Goal: Task Accomplishment & Management: Use online tool/utility

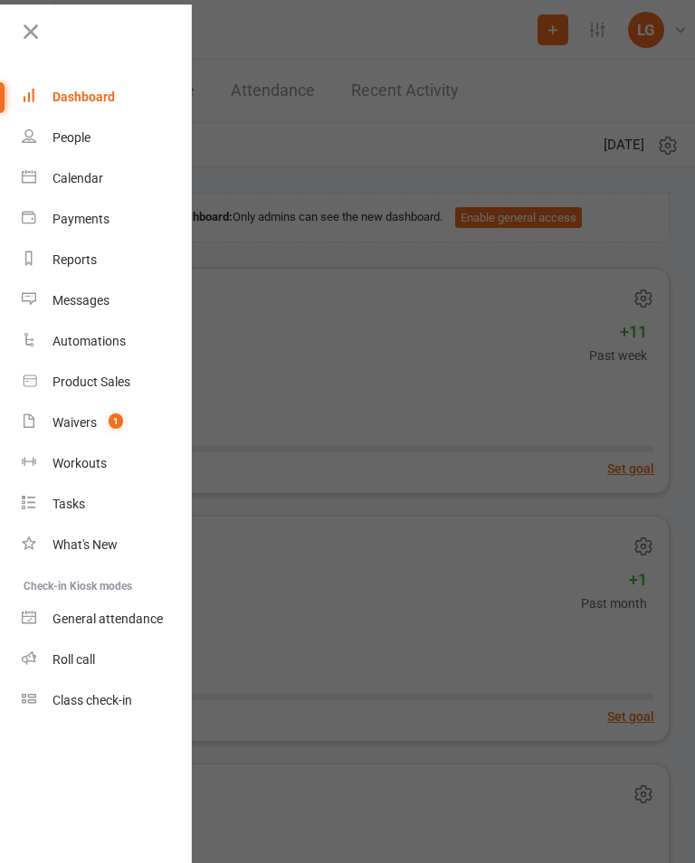
click at [122, 167] on link "Calendar" at bounding box center [107, 178] width 171 height 41
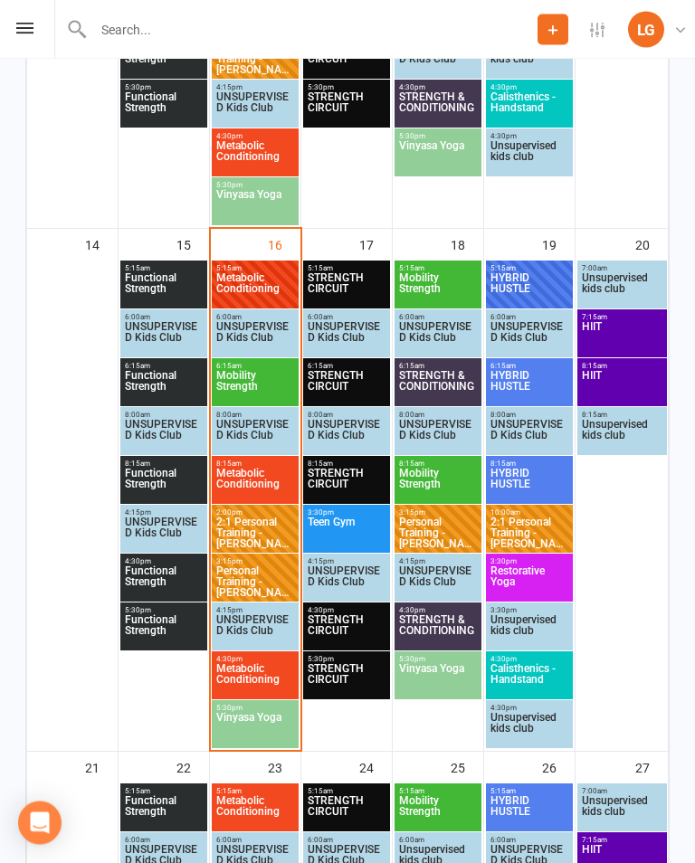
scroll to position [1308, 0]
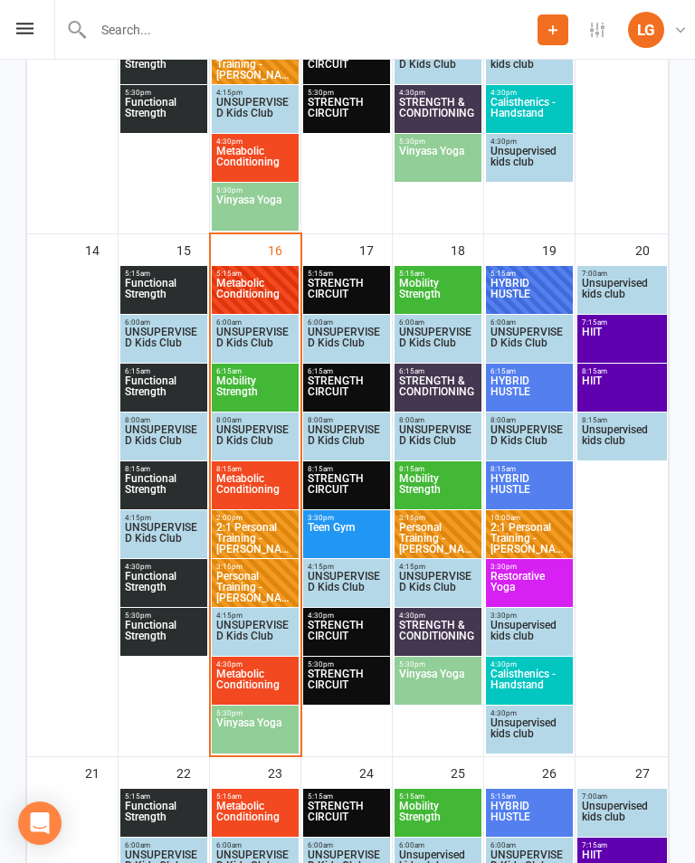
click at [277, 297] on span "Metabolic Conditioning" at bounding box center [255, 294] width 80 height 33
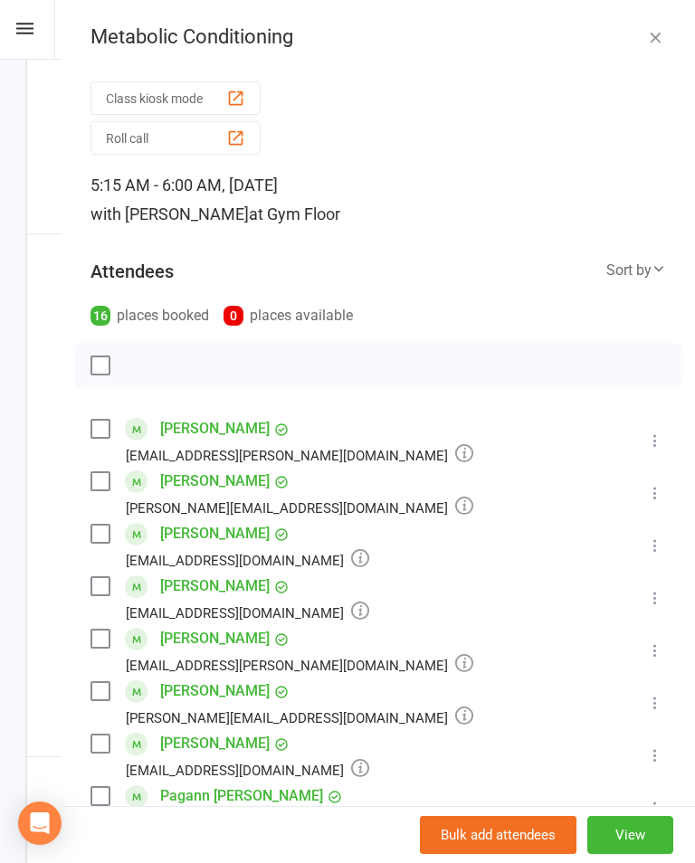
click at [236, 85] on button "Class kiosk mode" at bounding box center [175, 97] width 170 height 33
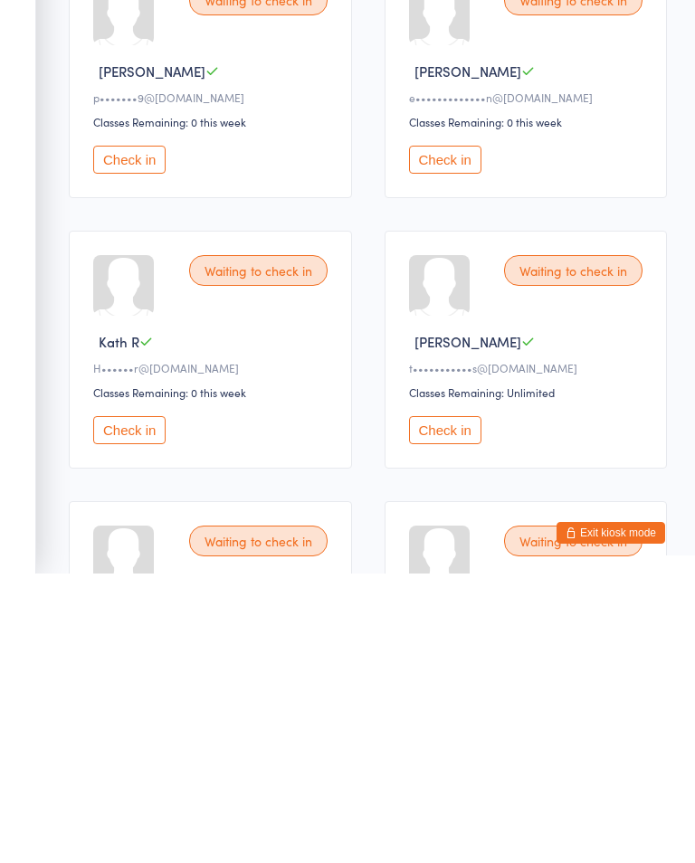
click at [446, 435] on button "Check in" at bounding box center [445, 449] width 72 height 28
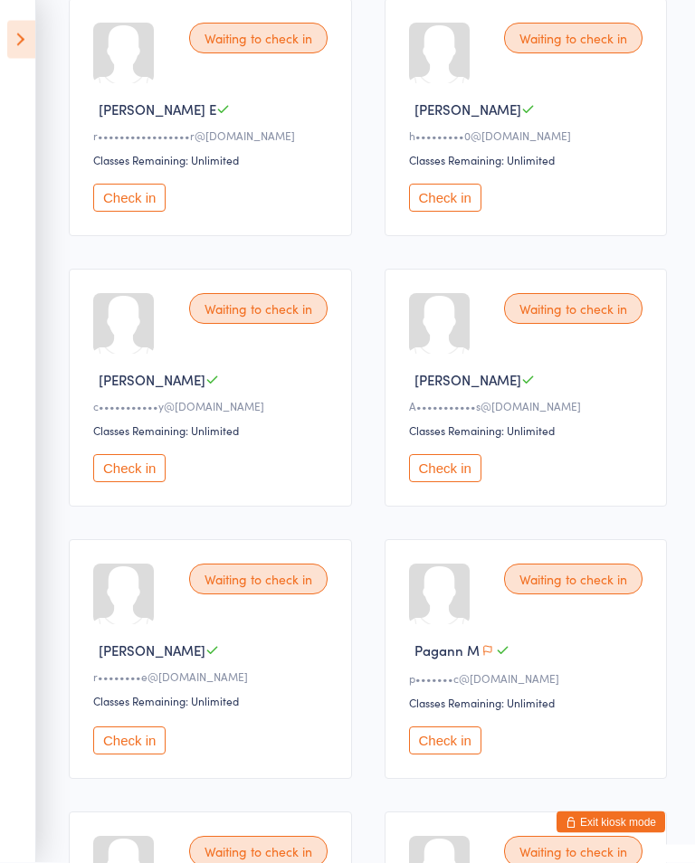
scroll to position [574, 0]
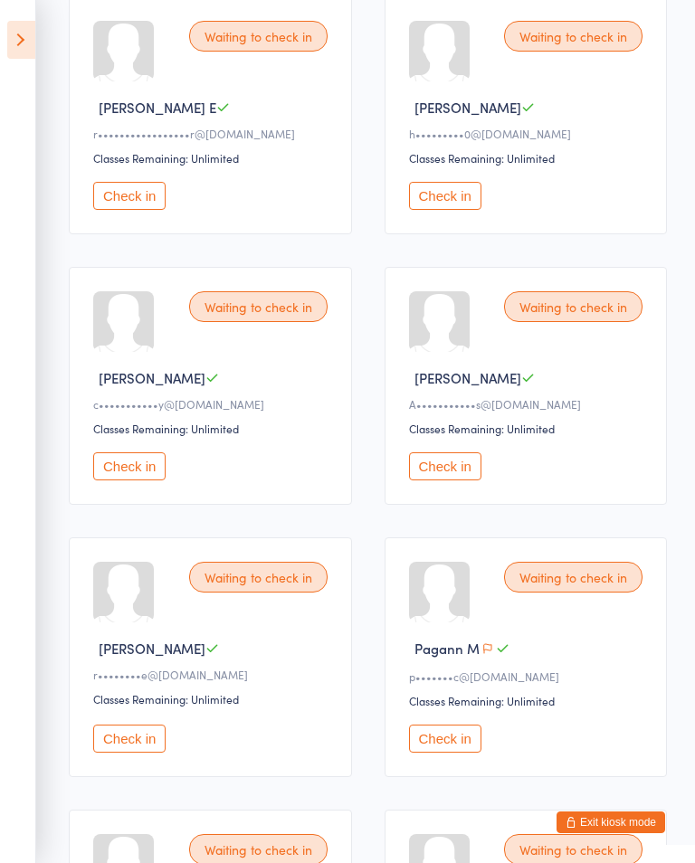
click at [140, 480] on button "Check in" at bounding box center [129, 466] width 72 height 28
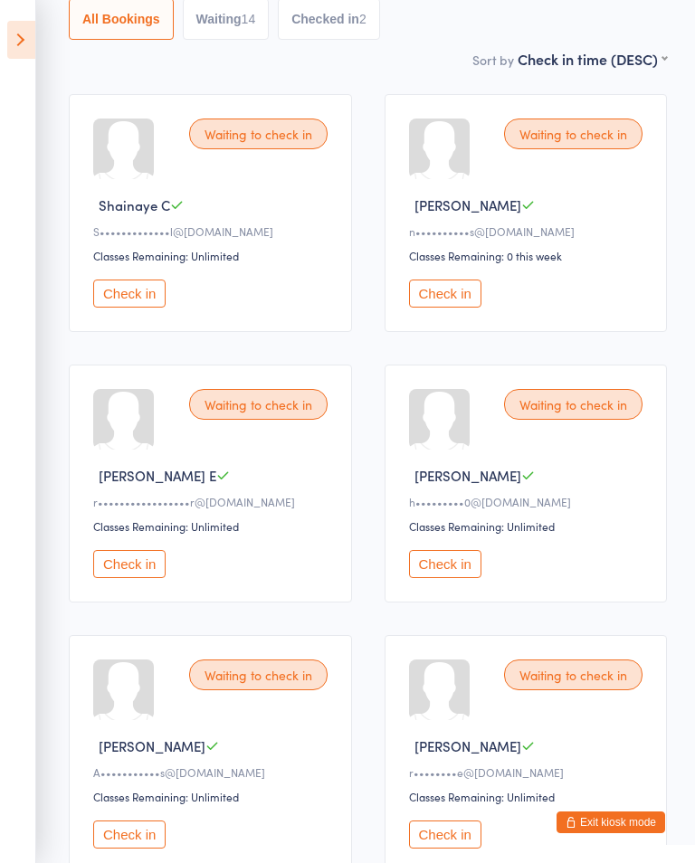
scroll to position [203, 0]
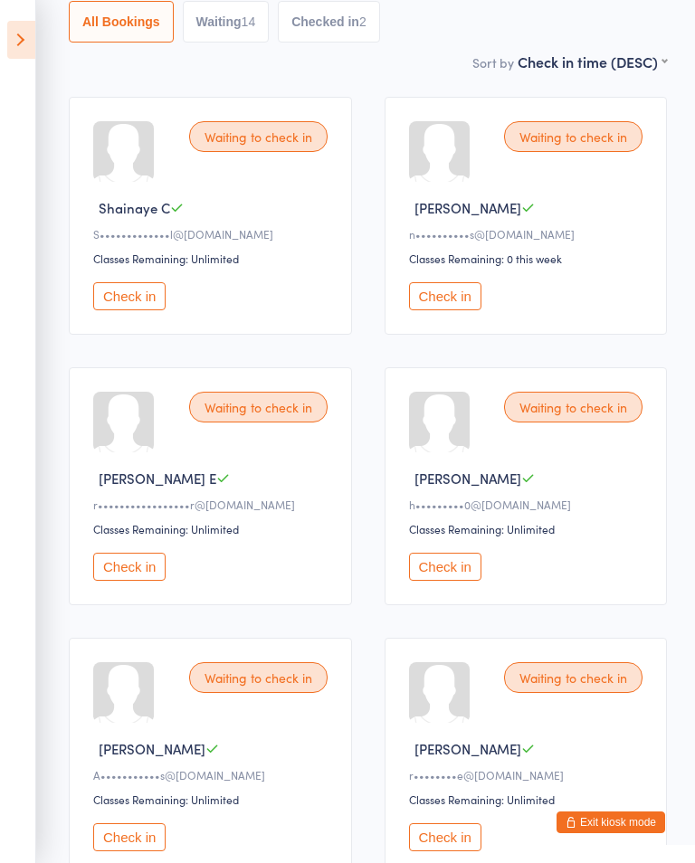
click at [126, 294] on button "Check in" at bounding box center [129, 296] width 72 height 28
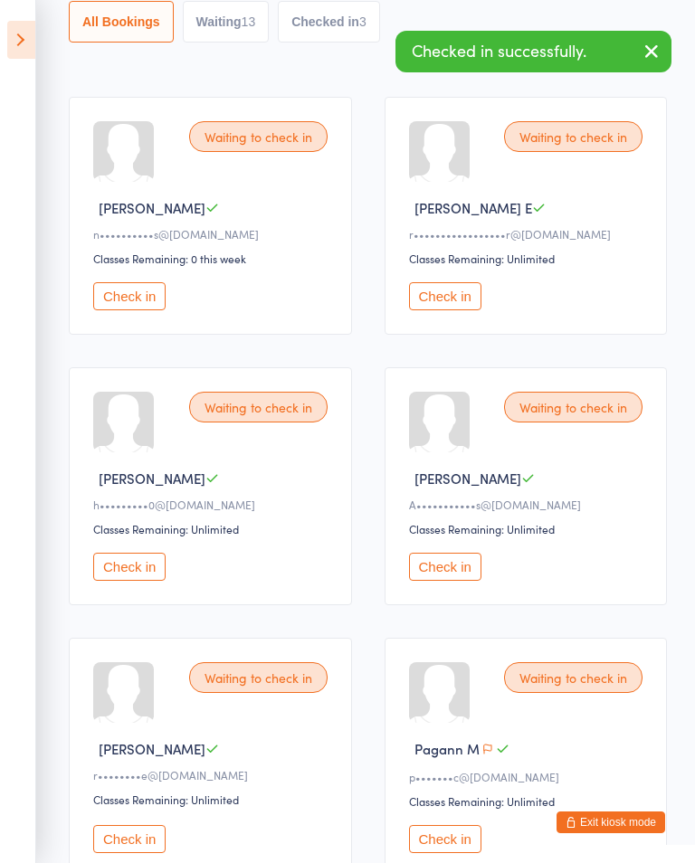
click at [480, 572] on button "Check in" at bounding box center [445, 567] width 72 height 28
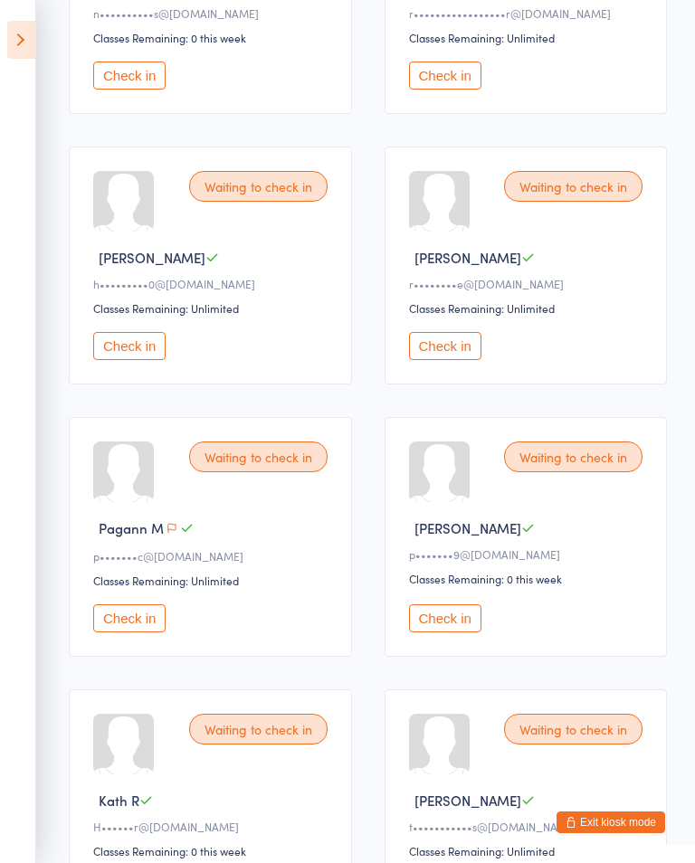
scroll to position [426, 0]
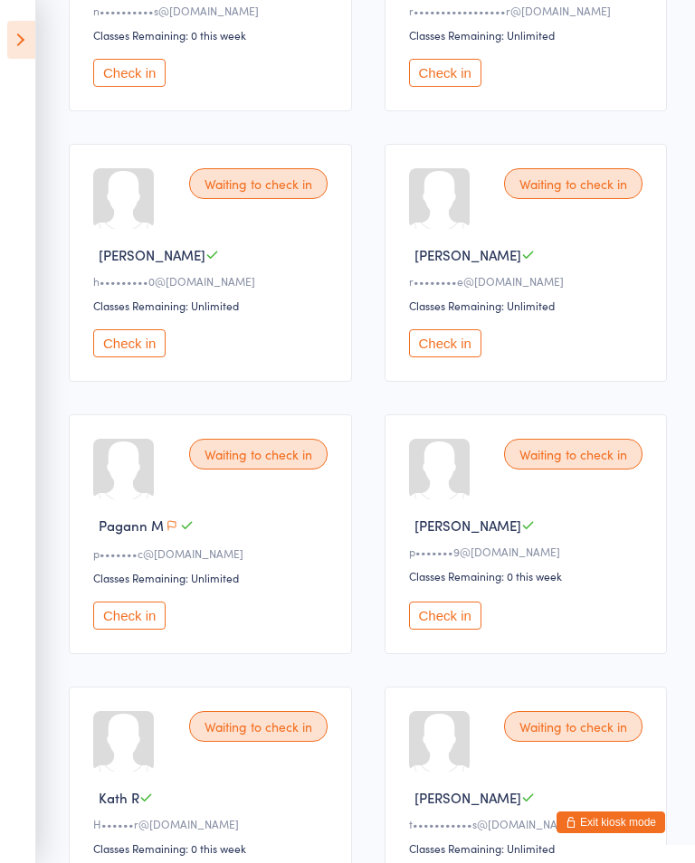
click at [445, 624] on button "Check in" at bounding box center [445, 616] width 72 height 28
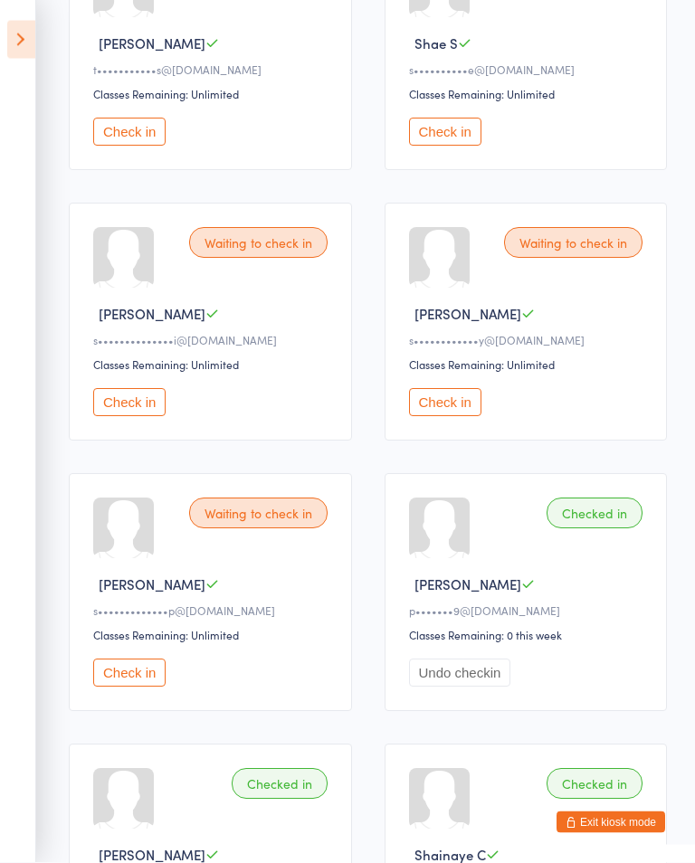
click at [134, 417] on button "Check in" at bounding box center [129, 403] width 72 height 28
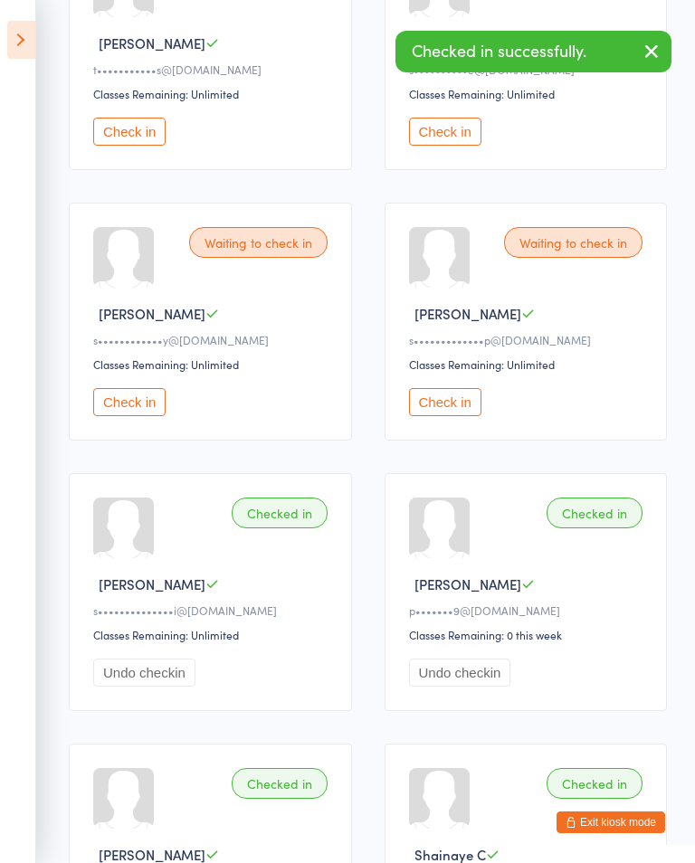
click at [151, 404] on div "Waiting to check in Shannon T s••••••••••••y@live.com Classes Remaining: Unlimi…" at bounding box center [210, 322] width 283 height 238
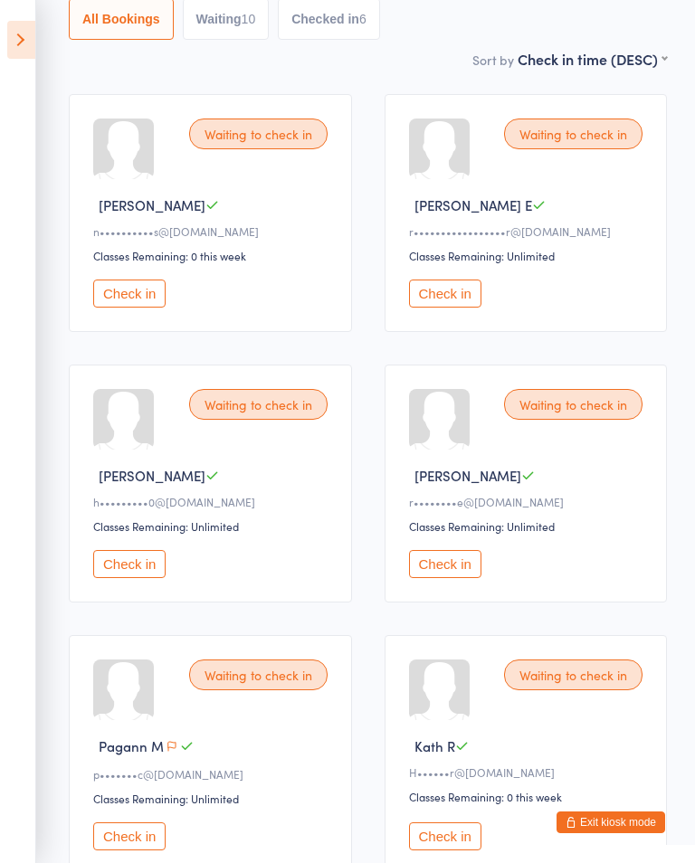
scroll to position [204, 0]
click at [439, 299] on button "Check in" at bounding box center [445, 294] width 72 height 28
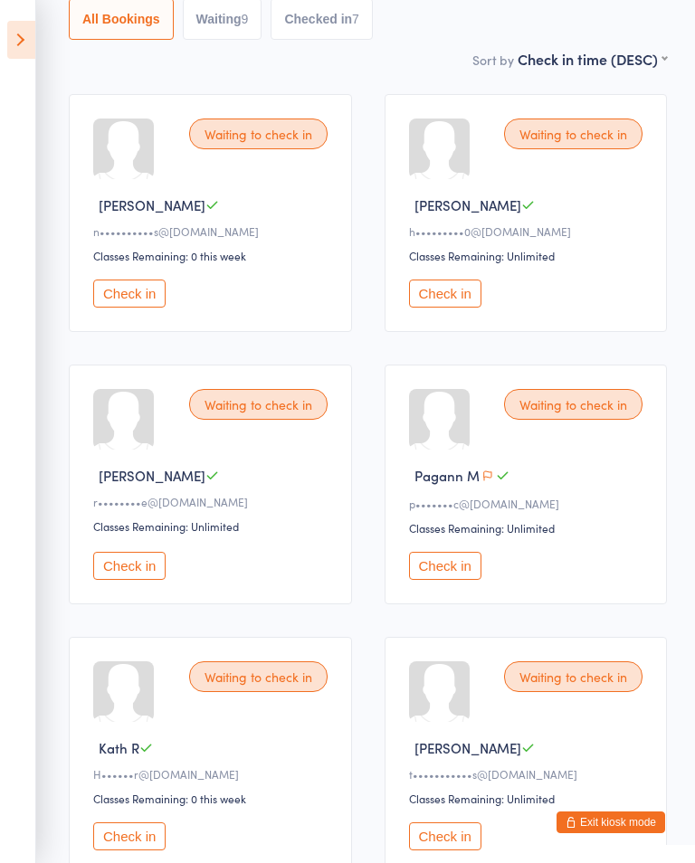
click at [450, 307] on button "Check in" at bounding box center [445, 294] width 72 height 28
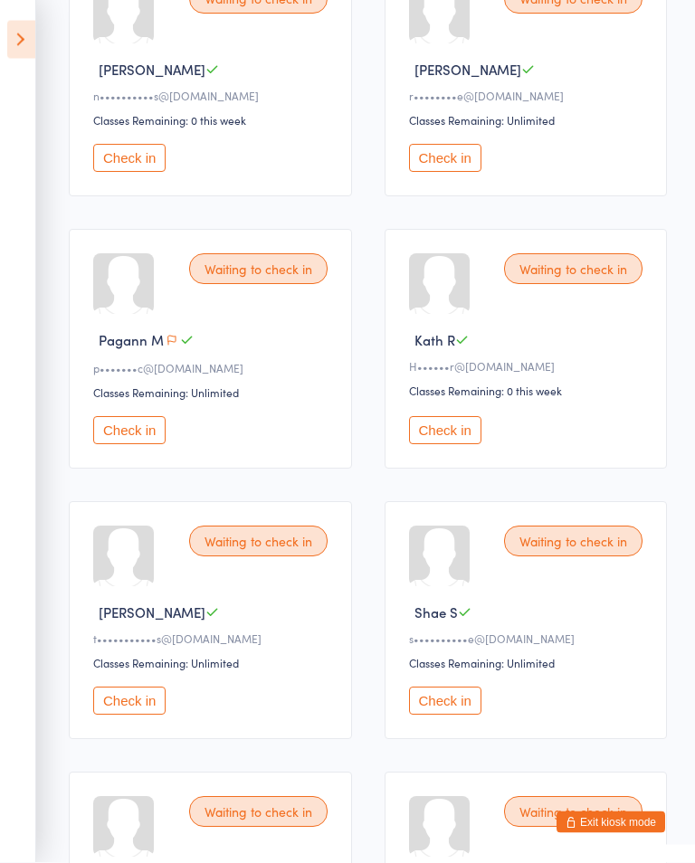
scroll to position [340, 0]
click at [452, 430] on button "Check in" at bounding box center [445, 431] width 72 height 28
